Goal: Transaction & Acquisition: Obtain resource

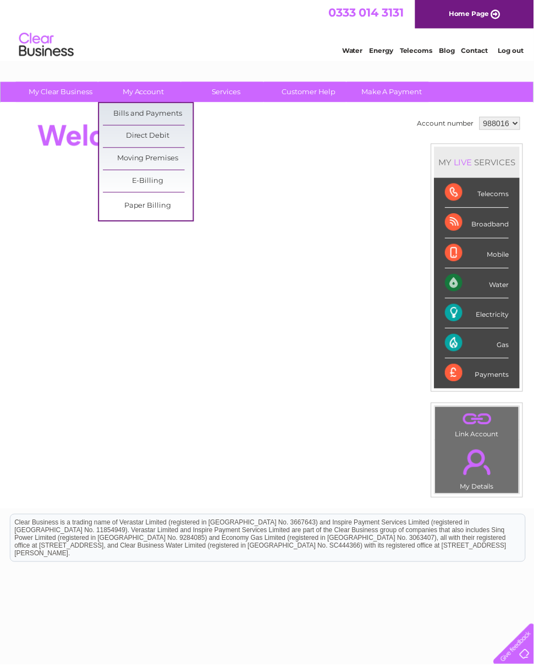
click at [165, 119] on link "Bills and Payments" at bounding box center [149, 115] width 91 height 22
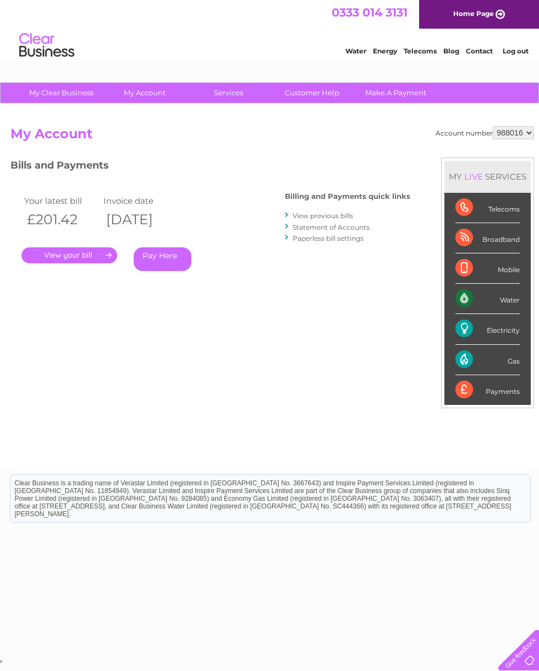
click at [97, 259] on link "." at bounding box center [69, 255] width 96 height 16
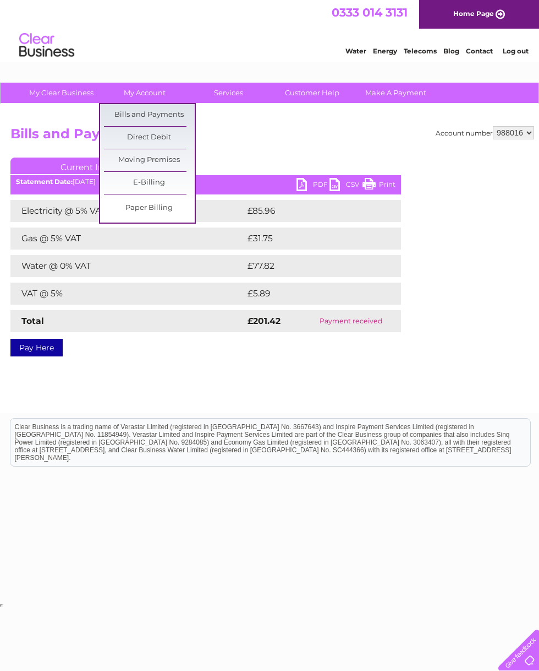
click at [172, 117] on link "Bills and Payments" at bounding box center [149, 115] width 91 height 22
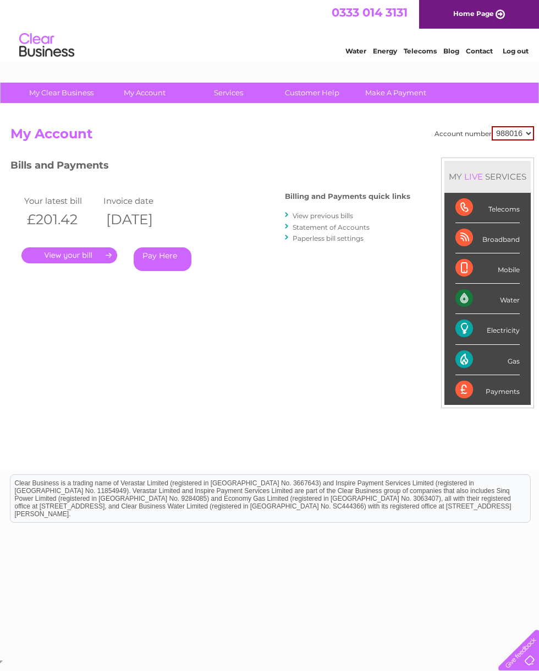
click at [341, 215] on link "View previous bills" at bounding box center [323, 215] width 61 height 8
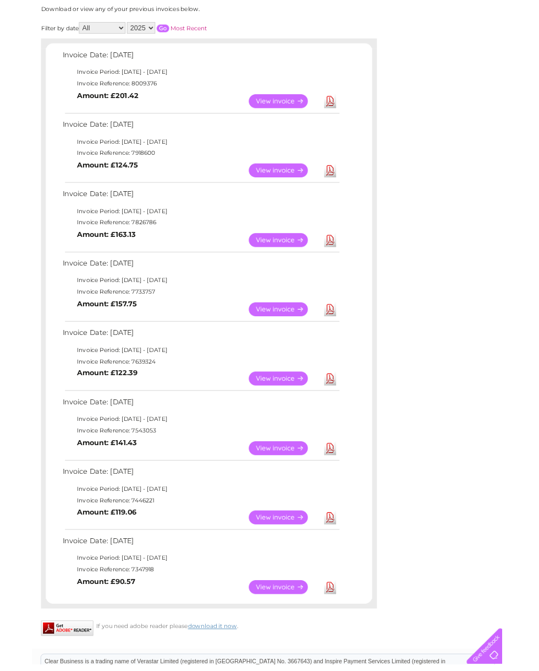
scroll to position [150, 0]
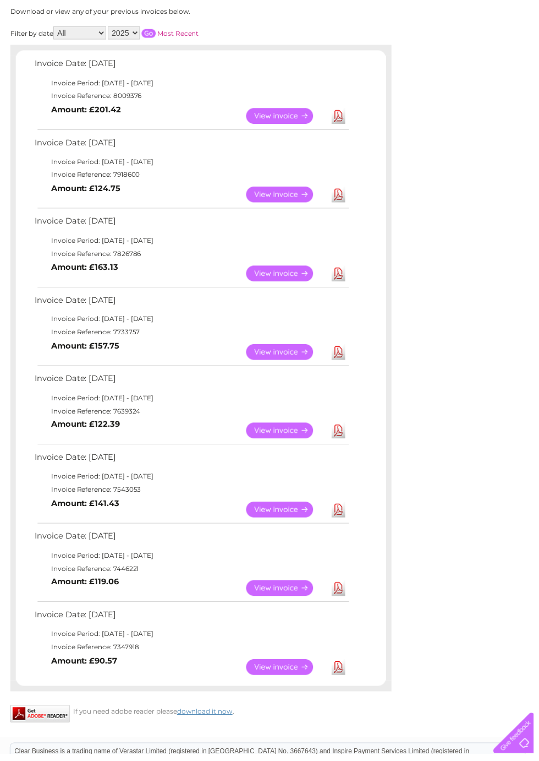
click at [341, 113] on link "Download" at bounding box center [342, 117] width 14 height 16
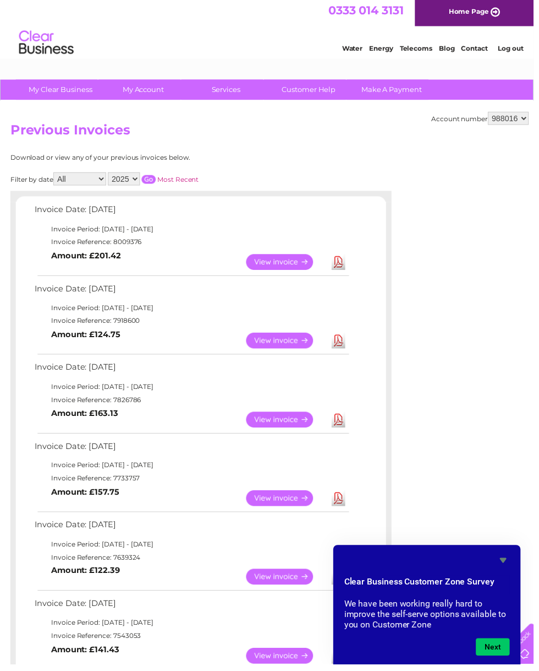
scroll to position [0, 0]
